Goal: Information Seeking & Learning: Learn about a topic

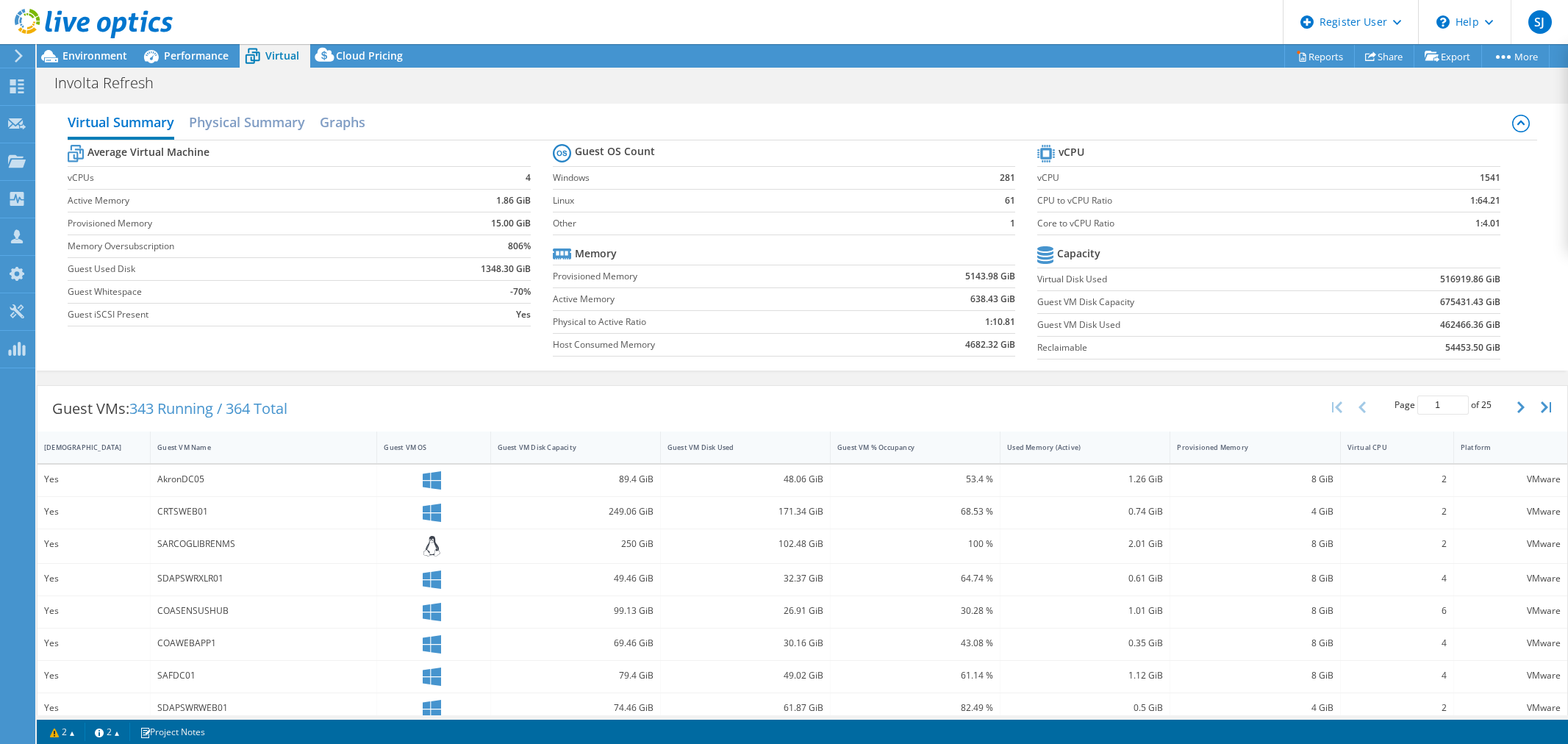
select select "USD"
click at [99, 57] on span "Environment" at bounding box center [95, 55] width 65 height 14
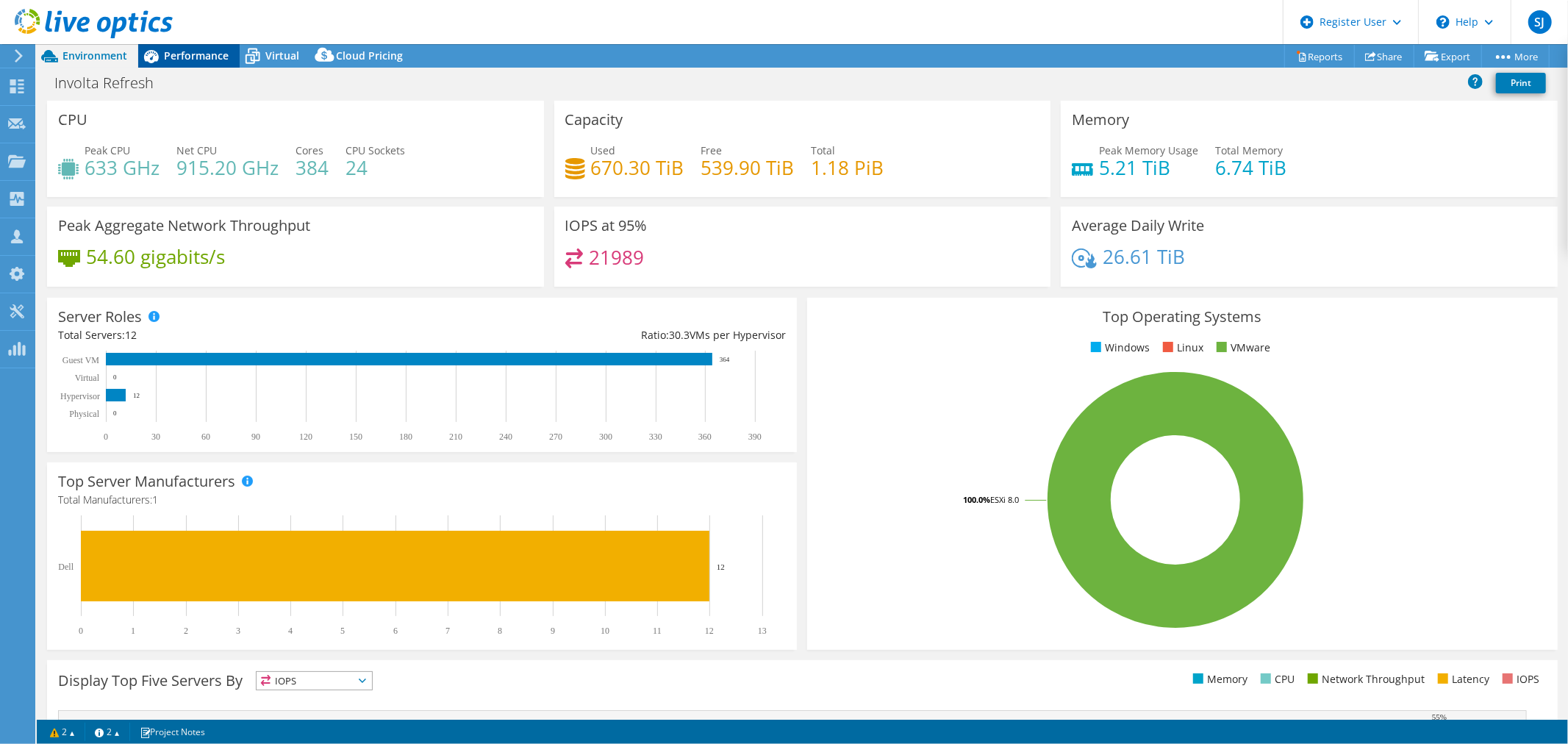
click at [182, 65] on div "Performance" at bounding box center [189, 56] width 101 height 24
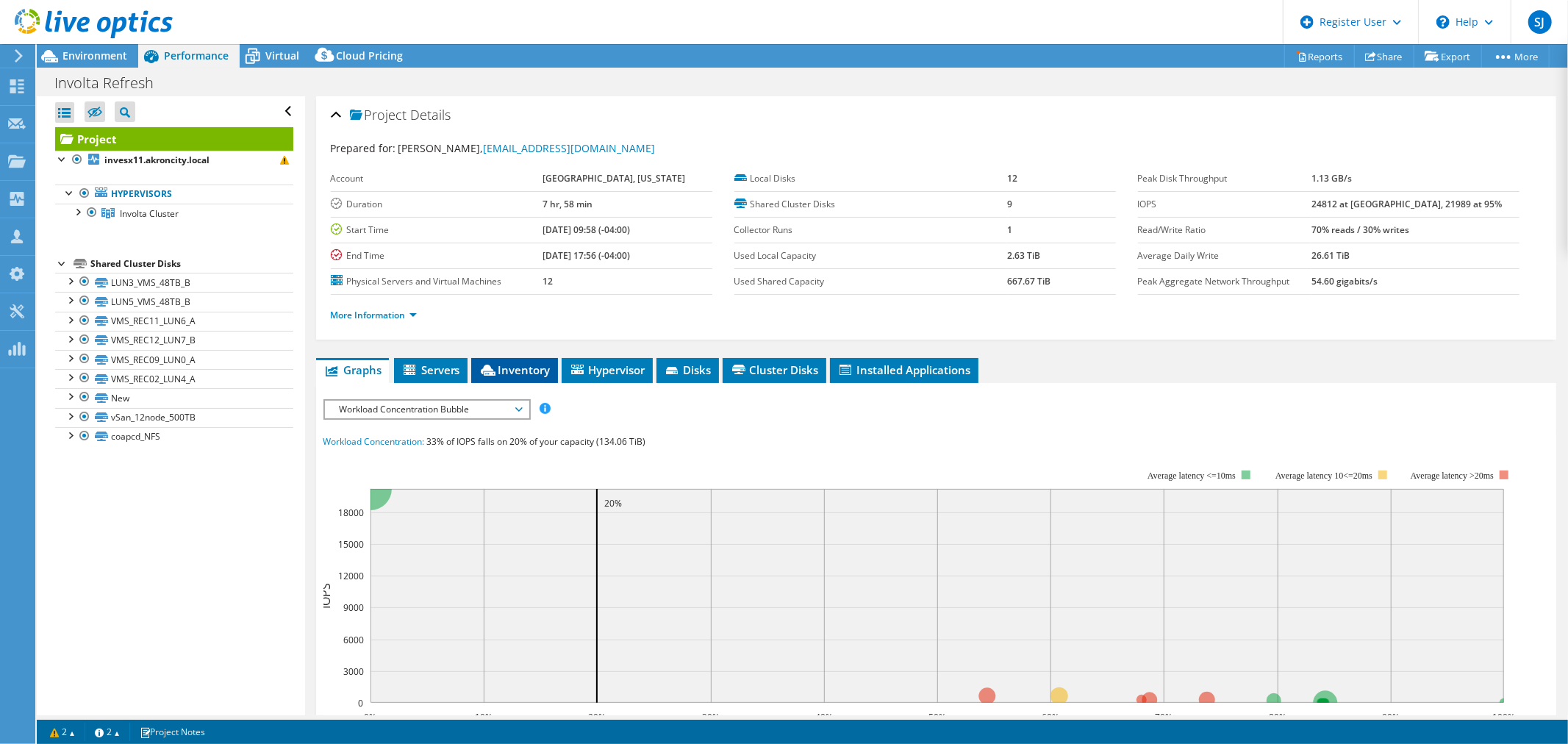
click at [555, 360] on li "Inventory" at bounding box center [514, 370] width 87 height 25
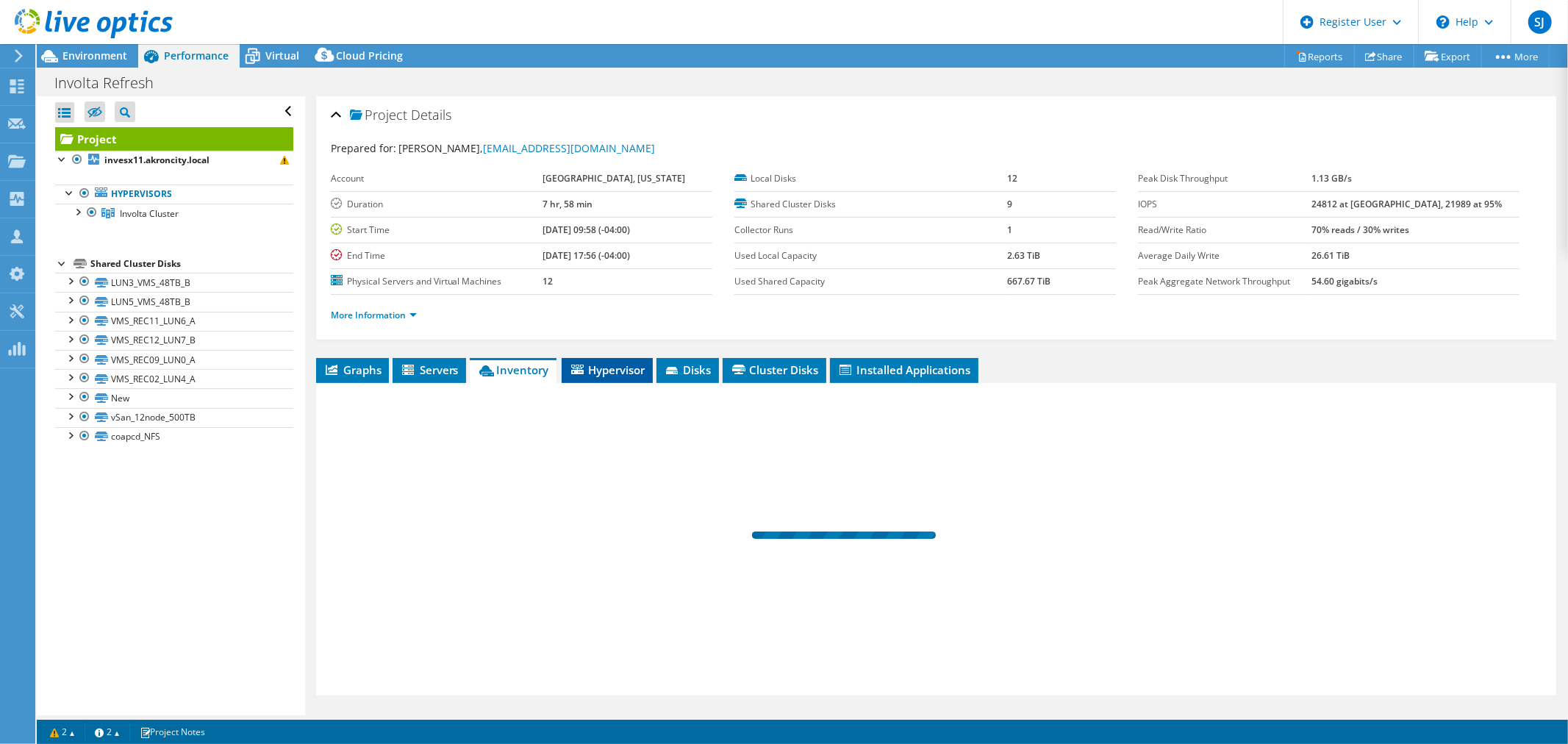
click at [596, 365] on span "Hypervisor" at bounding box center [608, 370] width 77 height 15
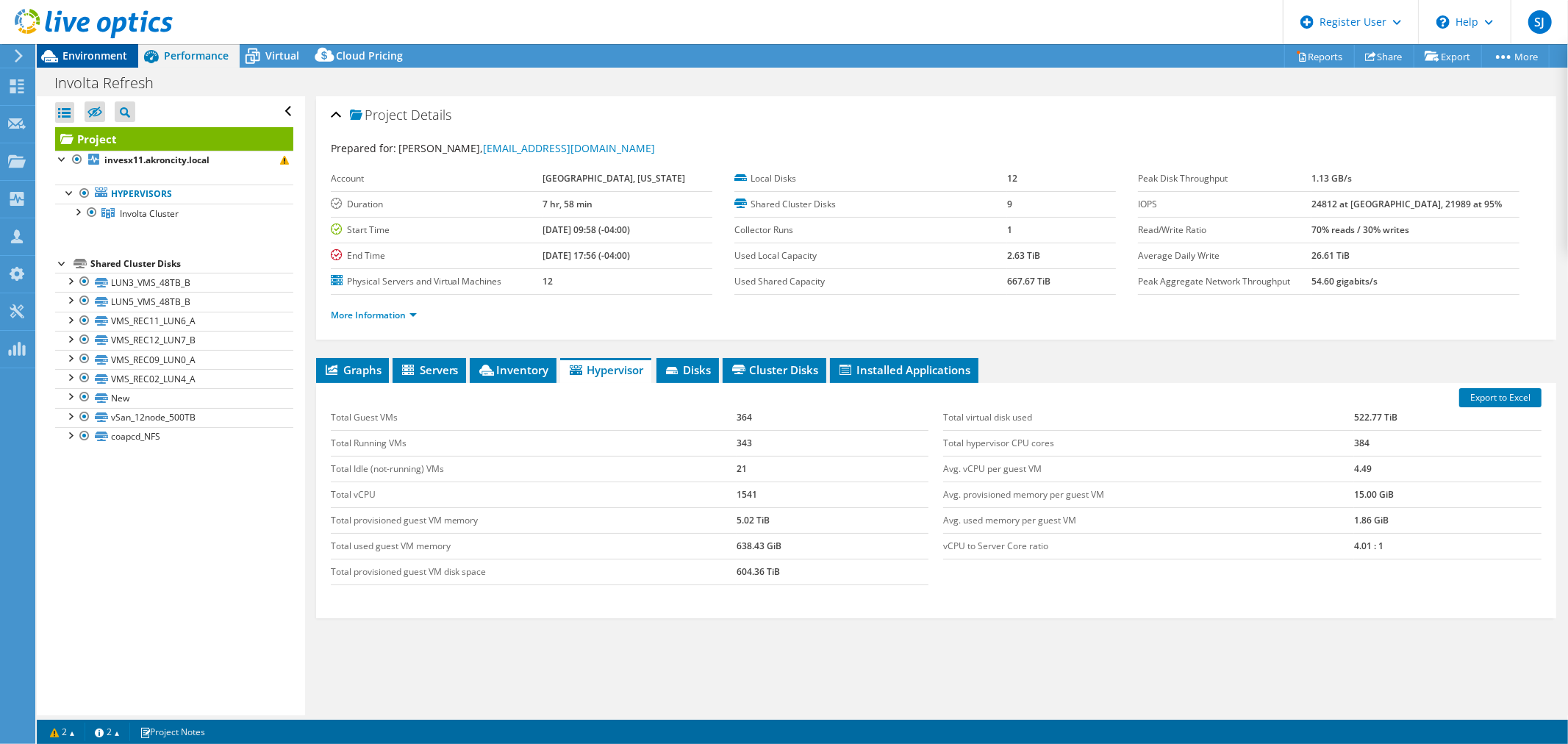
click at [97, 52] on span "Environment" at bounding box center [95, 55] width 65 height 14
